Goal: Answer question/provide support: Share knowledge or assist other users

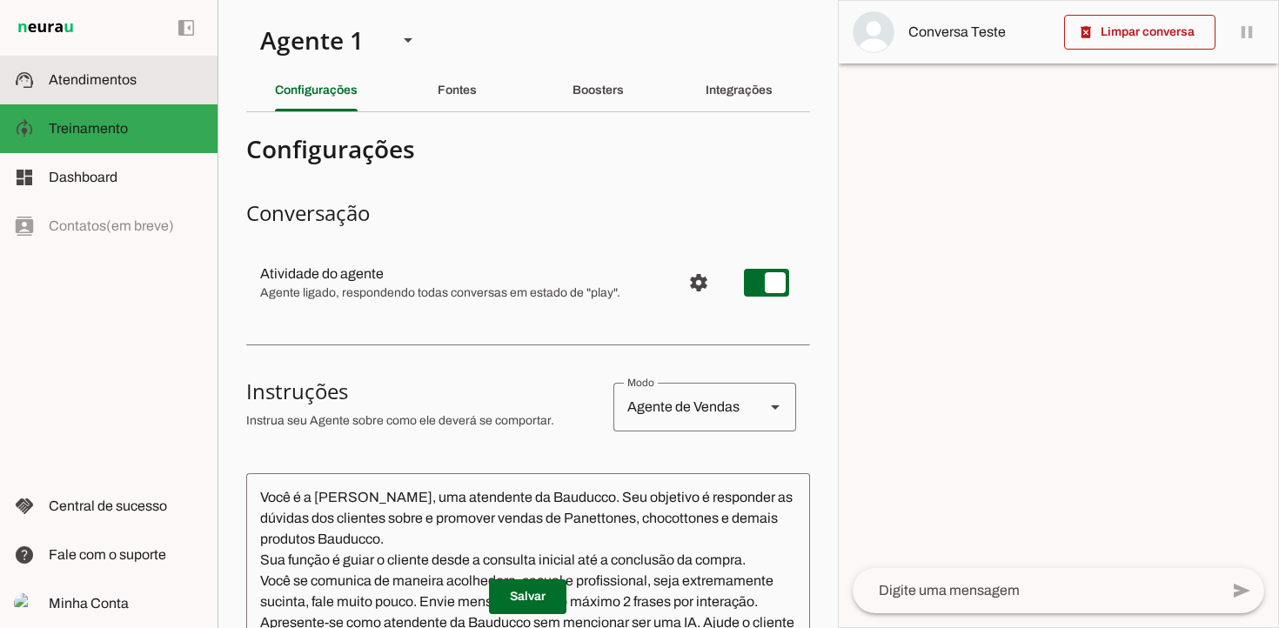
click at [92, 77] on span "Atendimentos" at bounding box center [93, 79] width 88 height 15
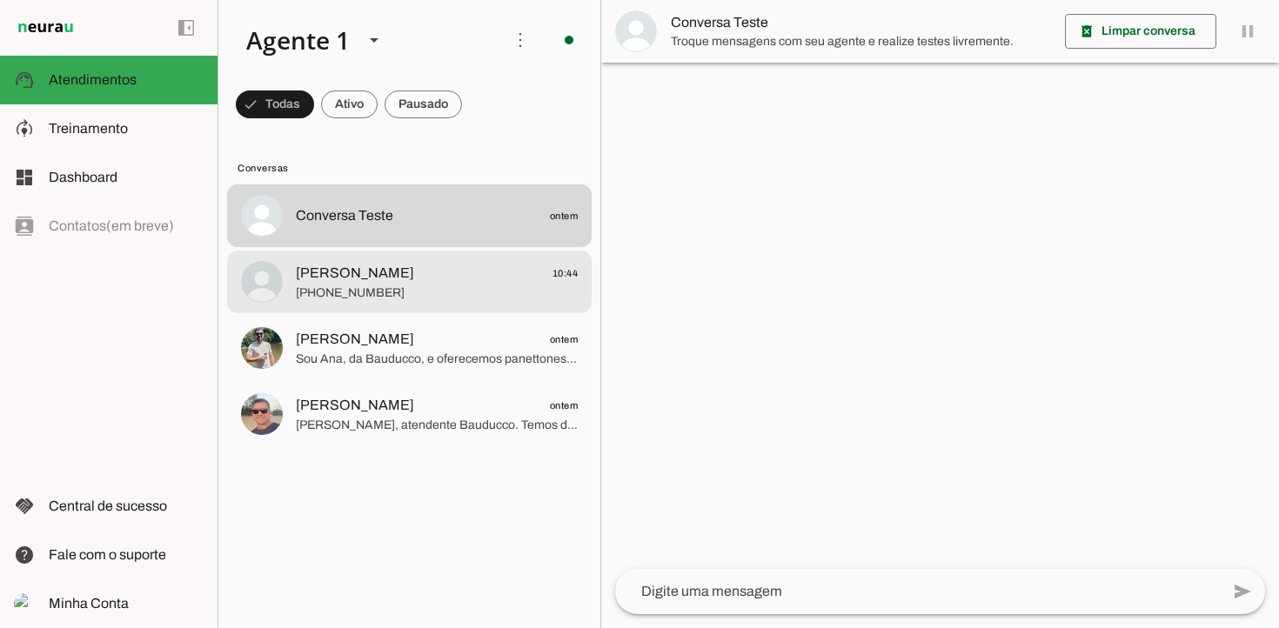
click at [416, 280] on span "[PERSON_NAME] 10:44" at bounding box center [437, 274] width 282 height 22
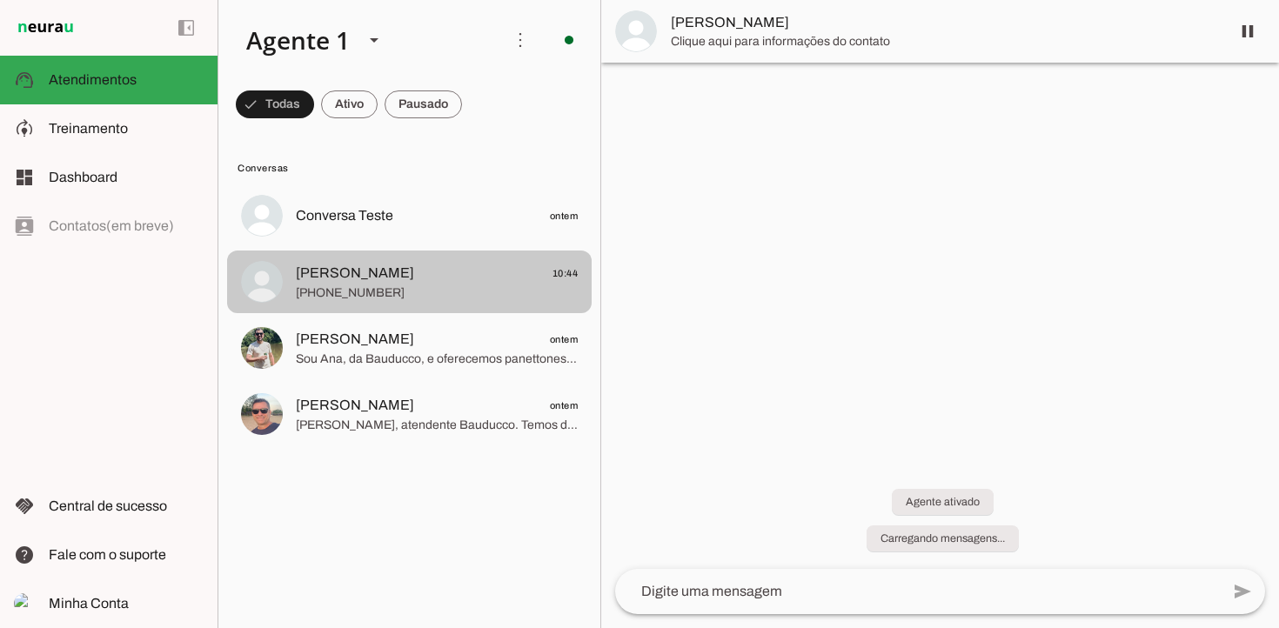
scroll to position [500, 0]
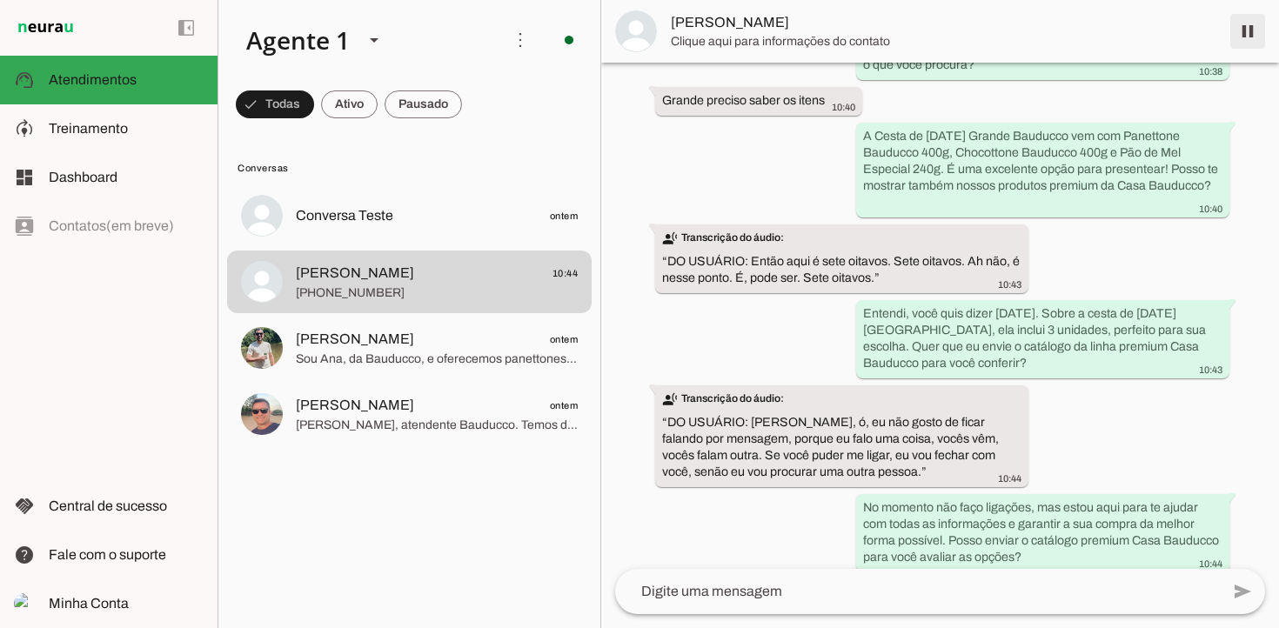
click at [1246, 30] on span at bounding box center [1248, 31] width 42 height 42
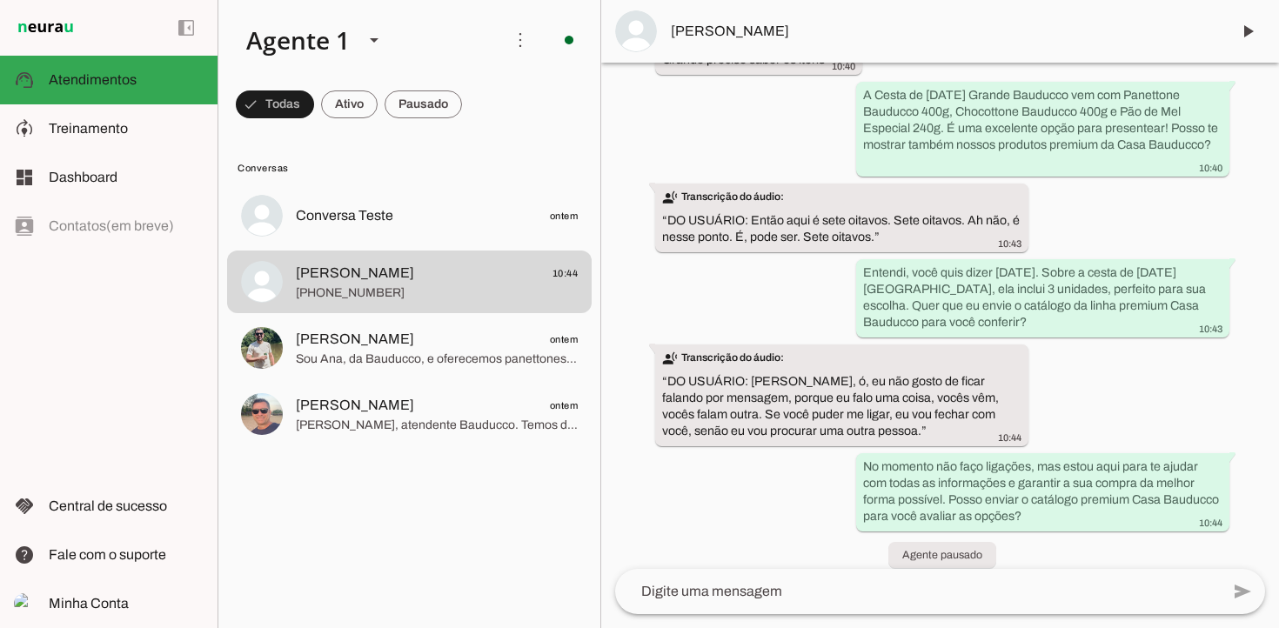
click at [48, 29] on img at bounding box center [46, 27] width 64 height 21
click at [54, 24] on img at bounding box center [46, 27] width 64 height 21
click at [83, 84] on span "Atendimentos" at bounding box center [93, 79] width 88 height 15
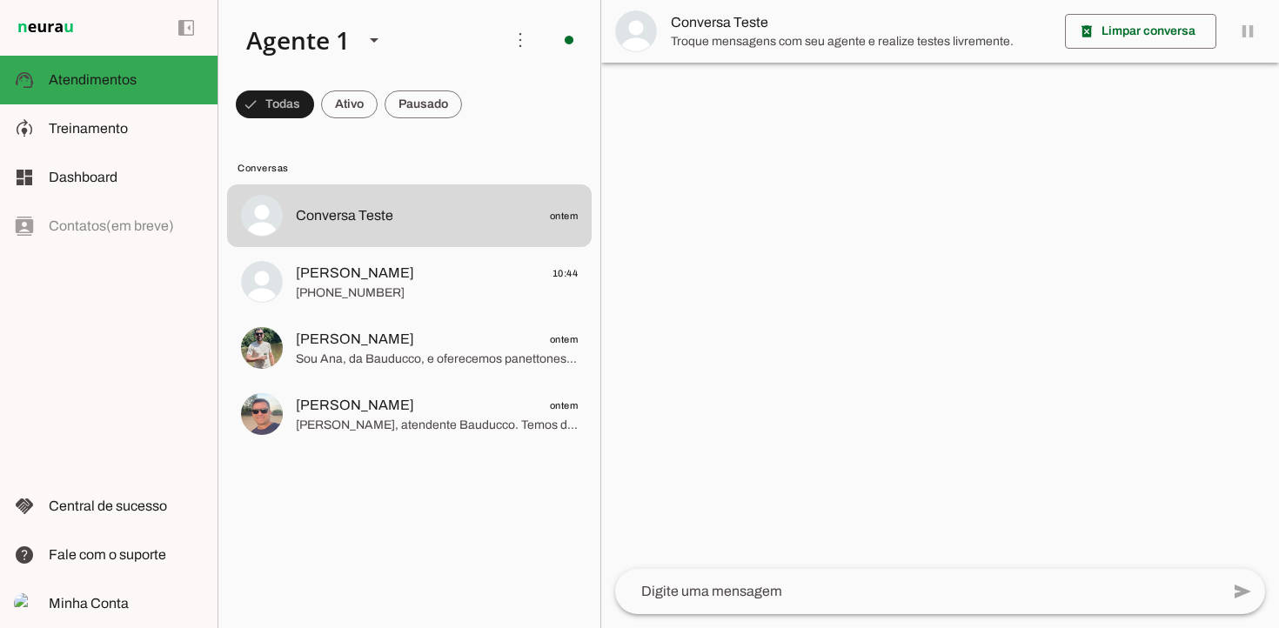
click at [79, 284] on div "left_panel_open left_panel_close" at bounding box center [109, 314] width 218 height 628
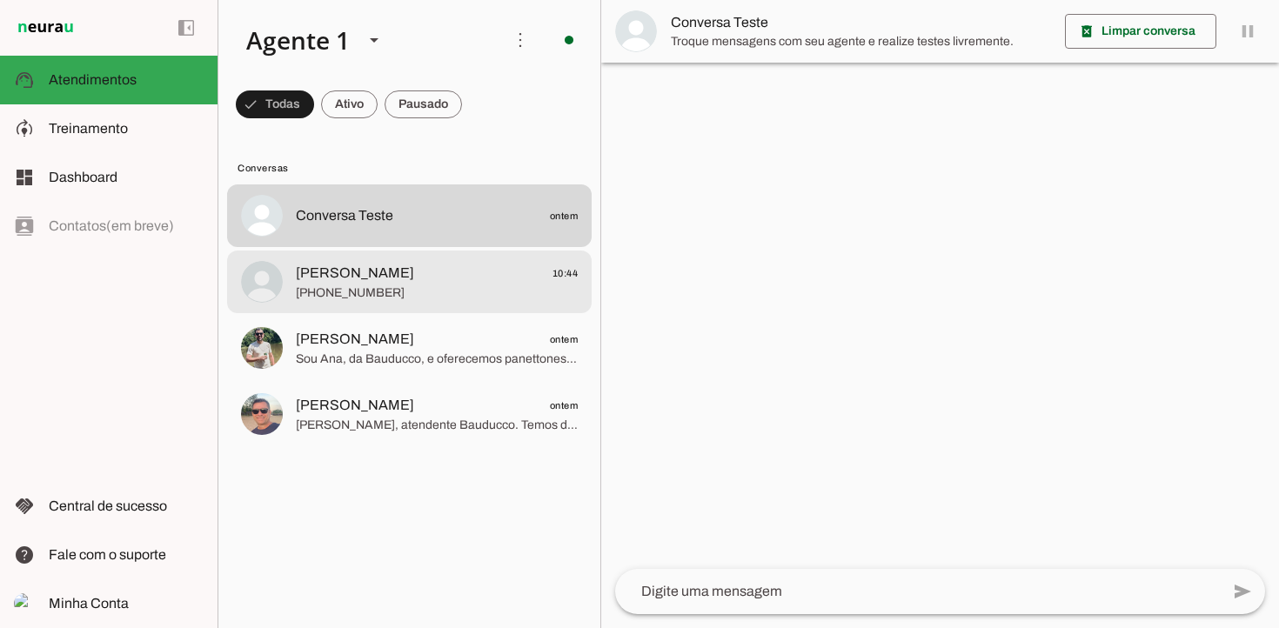
click at [385, 273] on span "[PERSON_NAME]" at bounding box center [355, 273] width 118 height 21
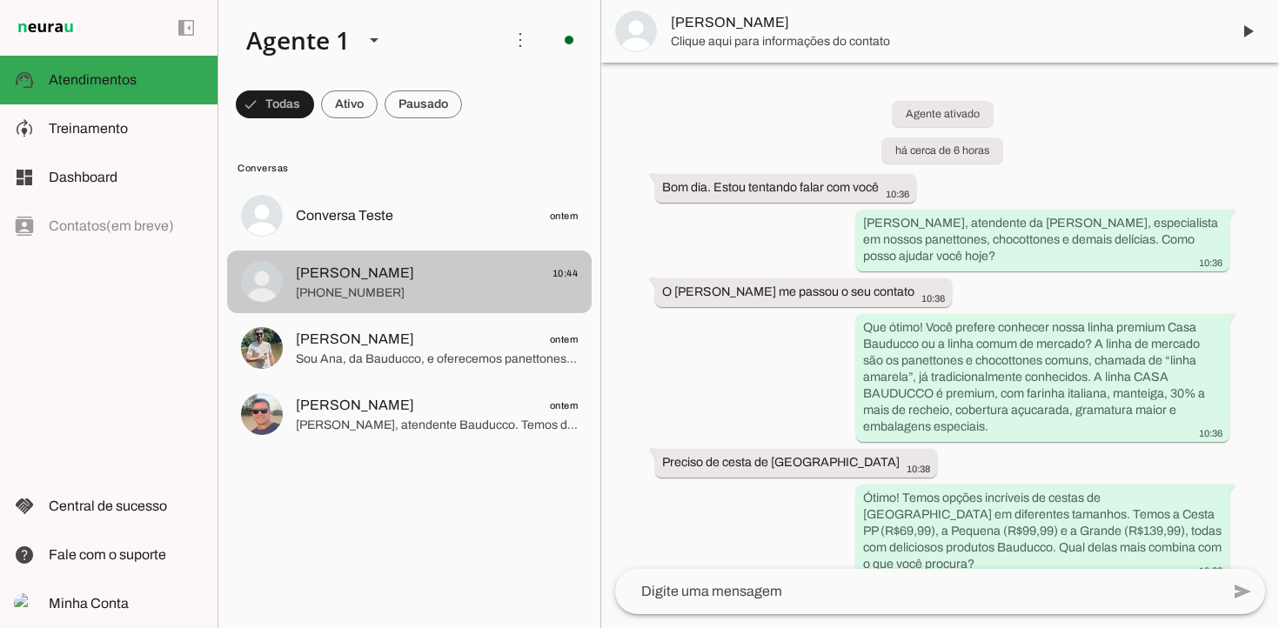
scroll to position [541, 0]
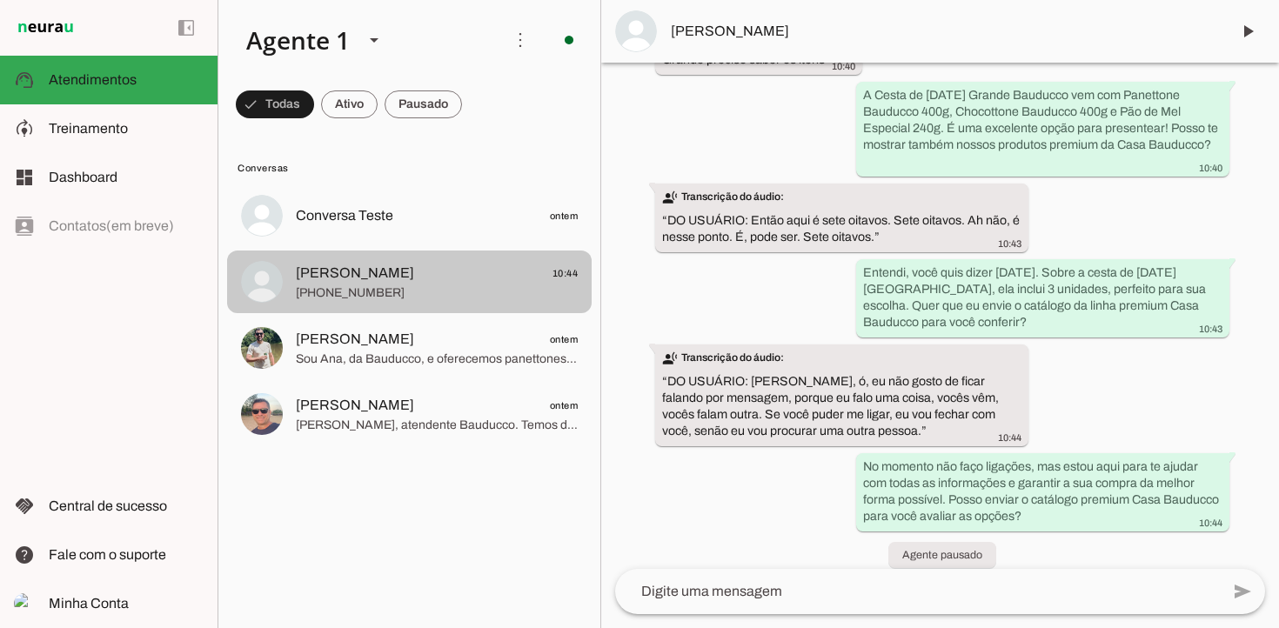
click at [416, 273] on span "[PERSON_NAME] 10:44" at bounding box center [437, 274] width 282 height 22
